Goal: Information Seeking & Learning: Learn about a topic

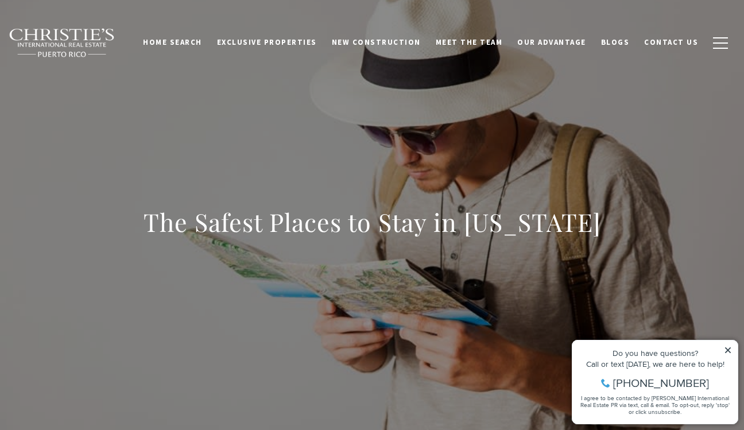
click at [700, 270] on div "The Safest Places to Stay in [US_STATE]" at bounding box center [372, 229] width 744 height 345
click at [735, 349] on div "Do you have questions? Call or text [DATE], we are here to help! [PHONE_NUMBER]…" at bounding box center [655, 382] width 165 height 83
click at [729, 351] on icon at bounding box center [728, 350] width 8 height 8
click at [732, 348] on div "Do you have questions? Call or text [DATE], we are here to help! [PHONE_NUMBER]…" at bounding box center [655, 382] width 165 height 83
click at [729, 346] on div "Do you have questions? Call or text [DATE], we are here to help! [PHONE_NUMBER]…" at bounding box center [655, 382] width 165 height 83
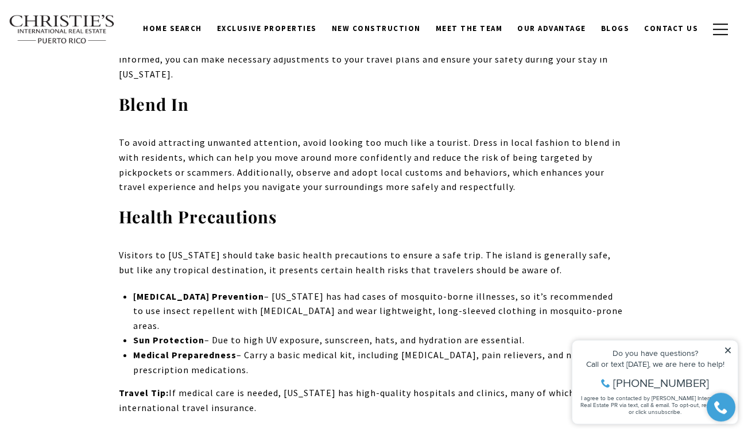
scroll to position [7956, 0]
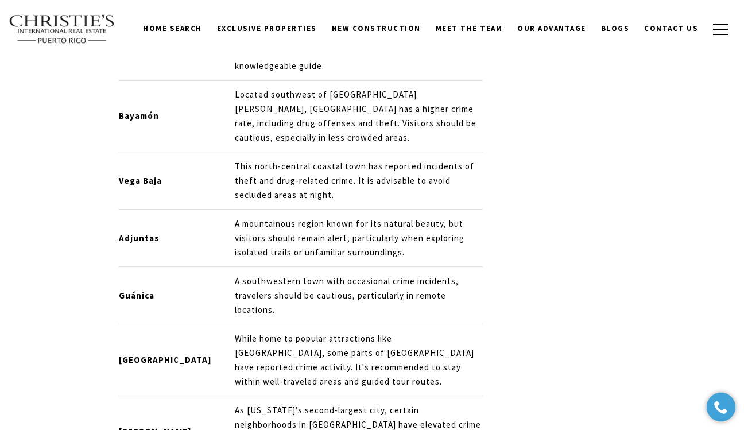
scroll to position [7150, 0]
